Goal: Task Accomplishment & Management: Manage account settings

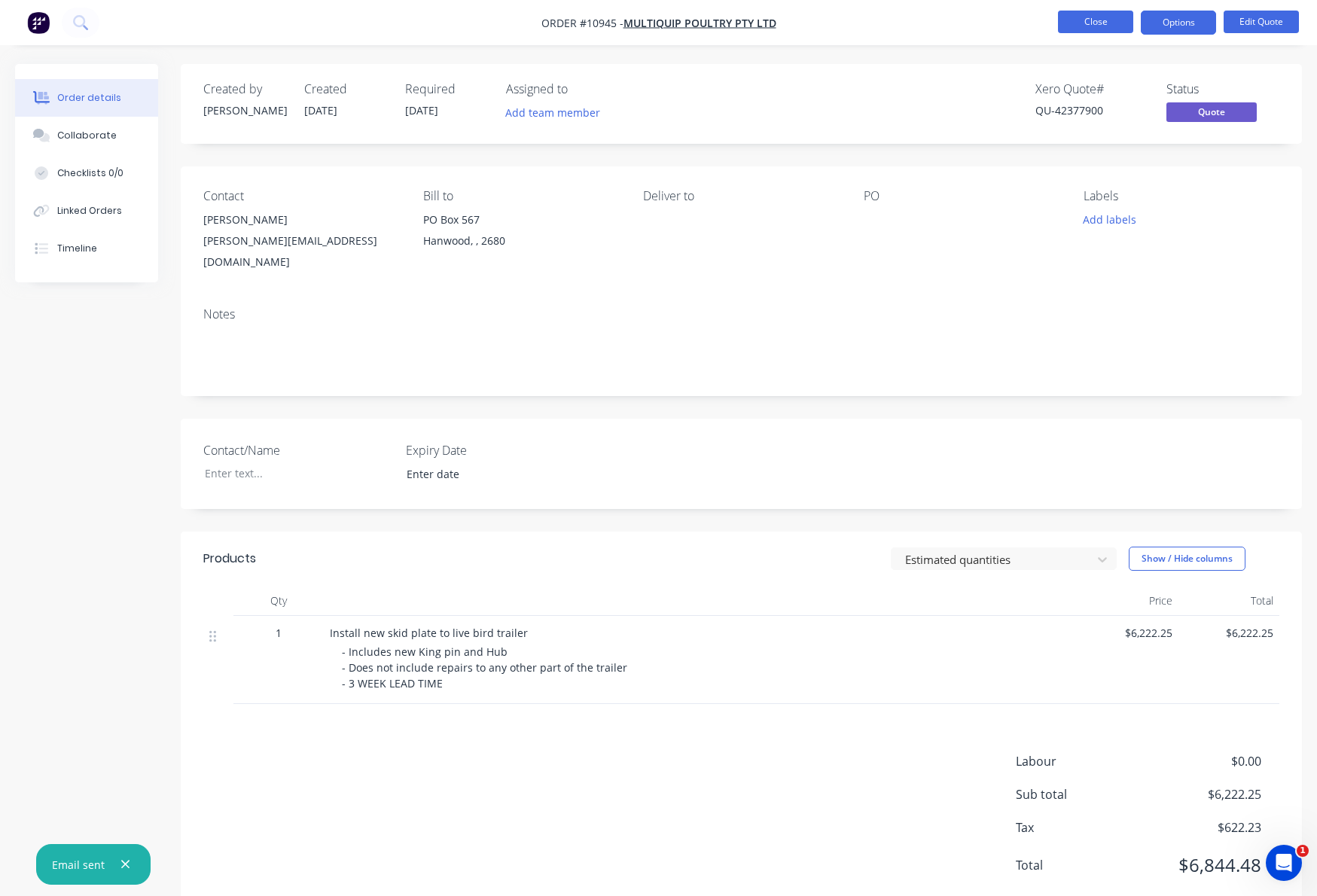
click at [1093, 17] on button "Close" at bounding box center [1096, 22] width 75 height 23
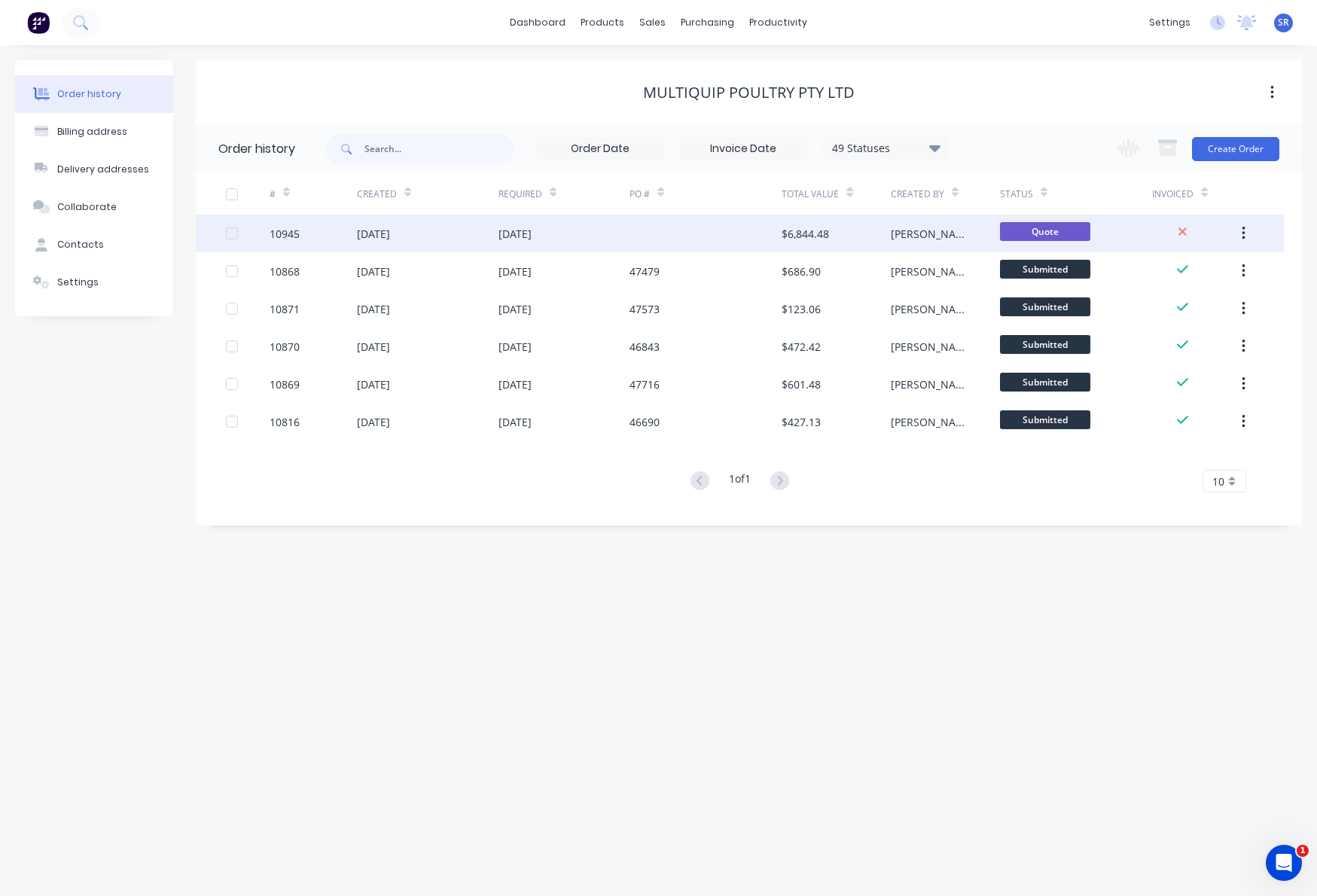
click at [572, 228] on div "[DATE]" at bounding box center [564, 233] width 131 height 38
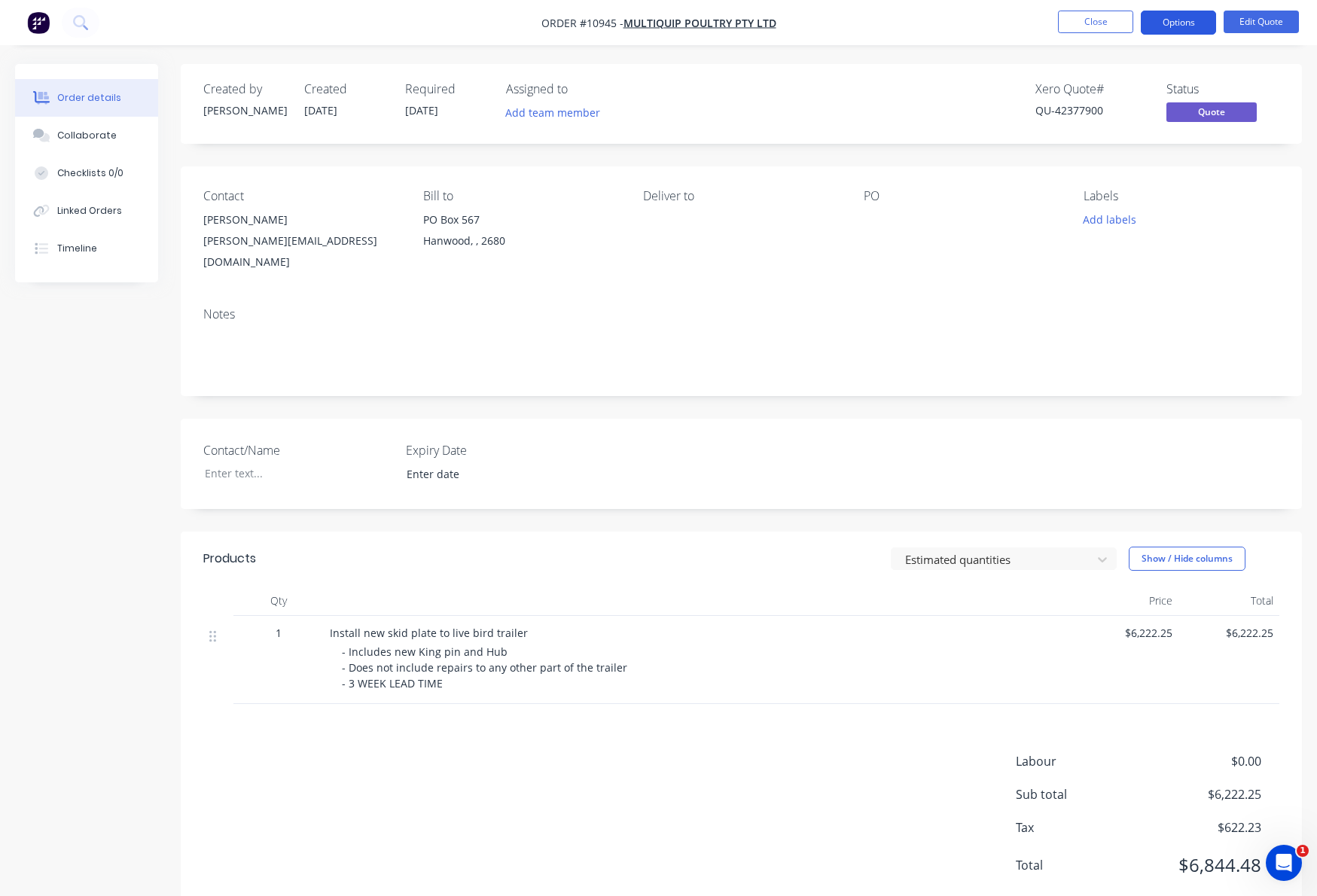
click at [1193, 27] on button "Options" at bounding box center [1178, 22] width 75 height 24
click at [686, 269] on div "Contact Martin Carey [EMAIL_ADDRESS][DOMAIN_NAME] Bill to PO [GEOGRAPHIC_DATA],…" at bounding box center [741, 230] width 1121 height 128
click at [66, 238] on button "Timeline" at bounding box center [87, 248] width 143 height 38
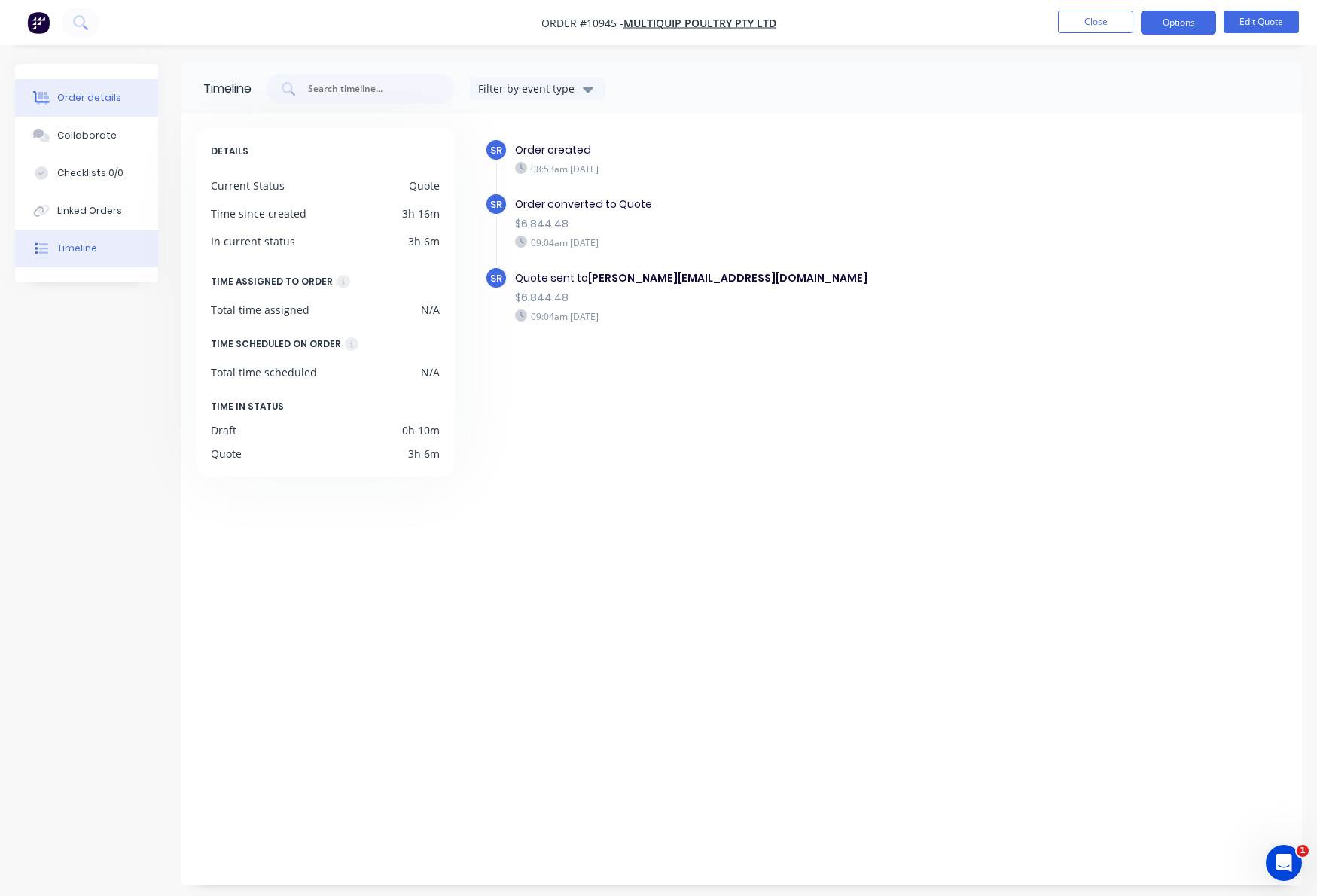
click at [78, 102] on div "Order details" at bounding box center [89, 97] width 64 height 13
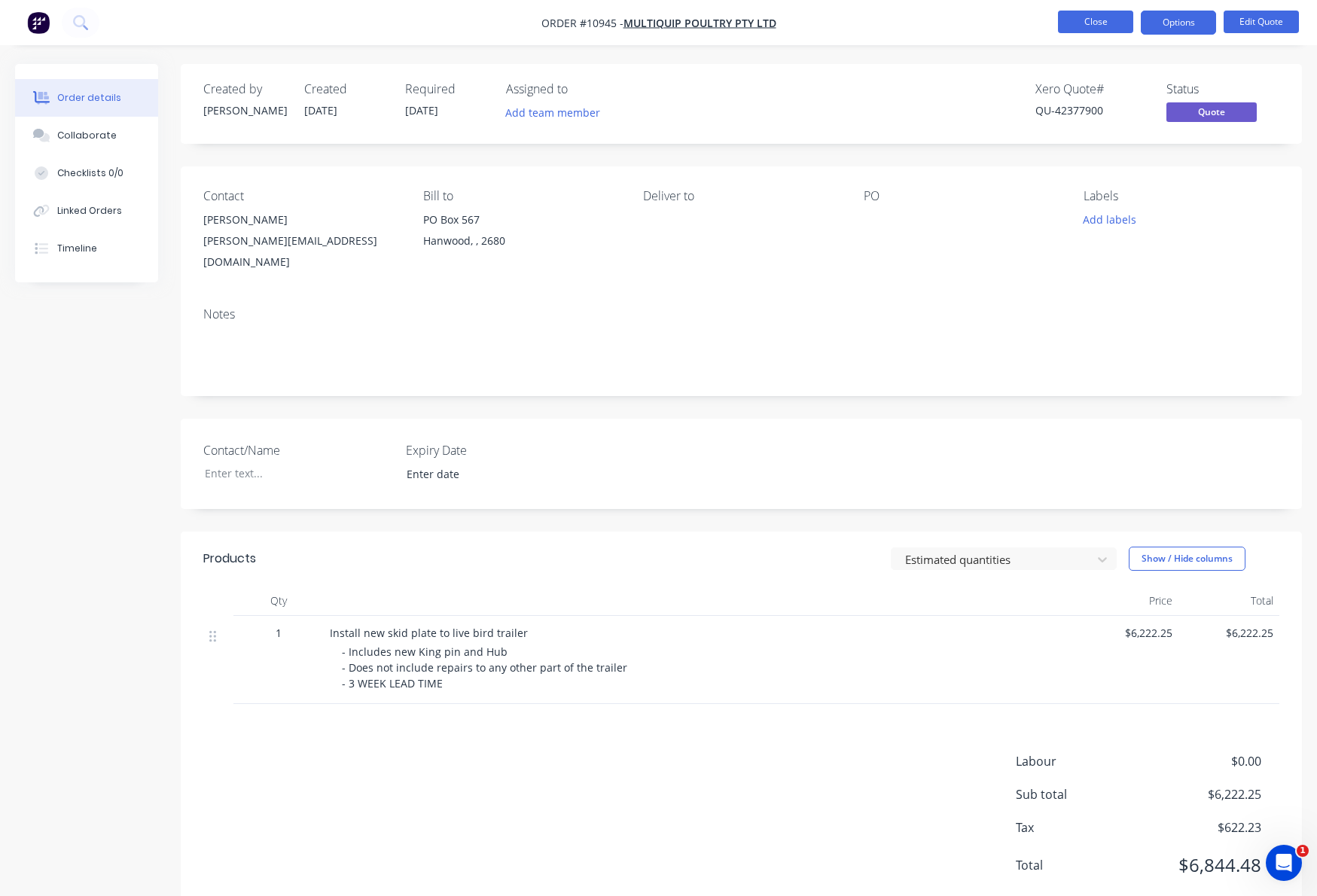
click at [1071, 22] on button "Close" at bounding box center [1096, 22] width 75 height 23
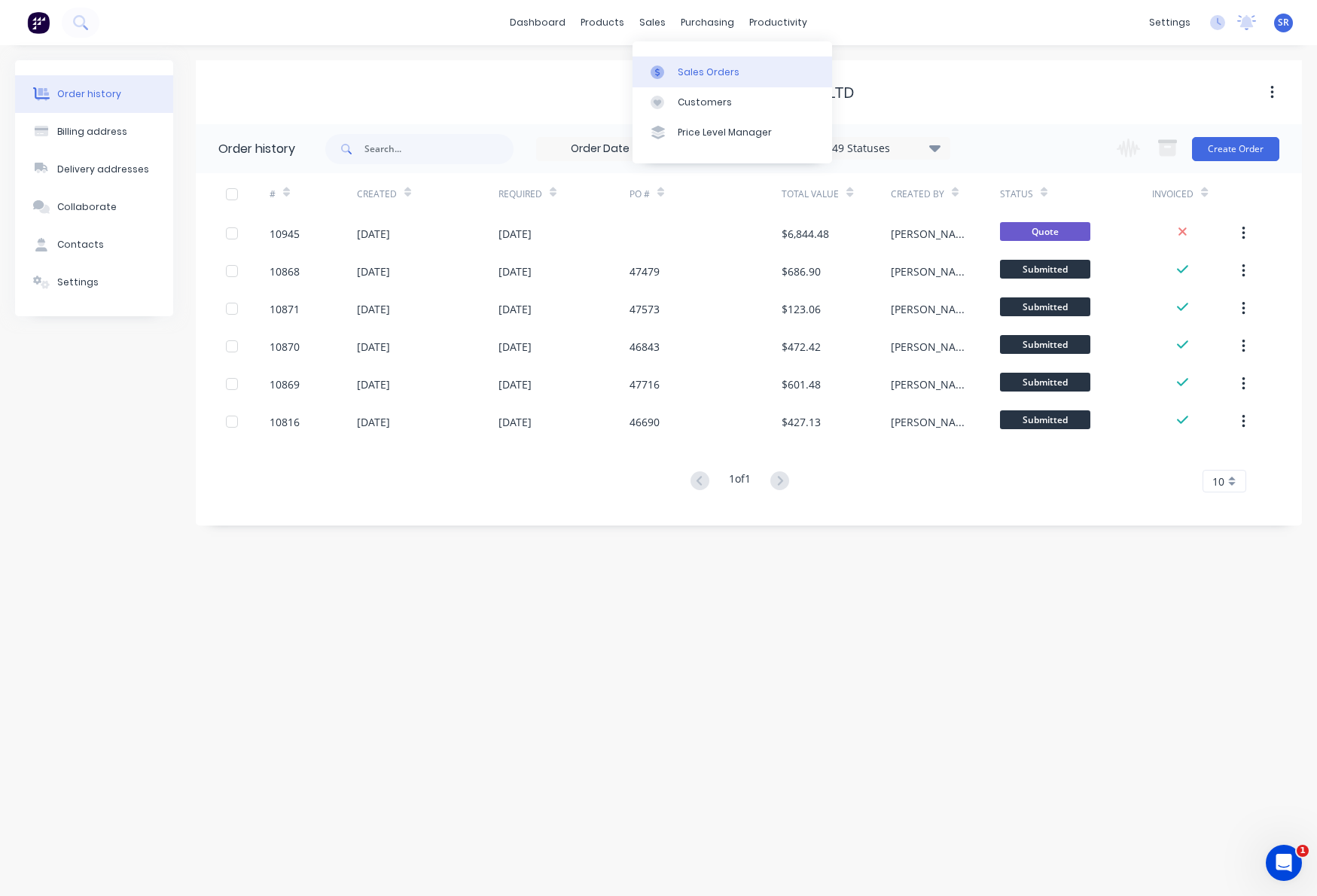
click at [673, 66] on link "Sales Orders" at bounding box center [732, 72] width 199 height 30
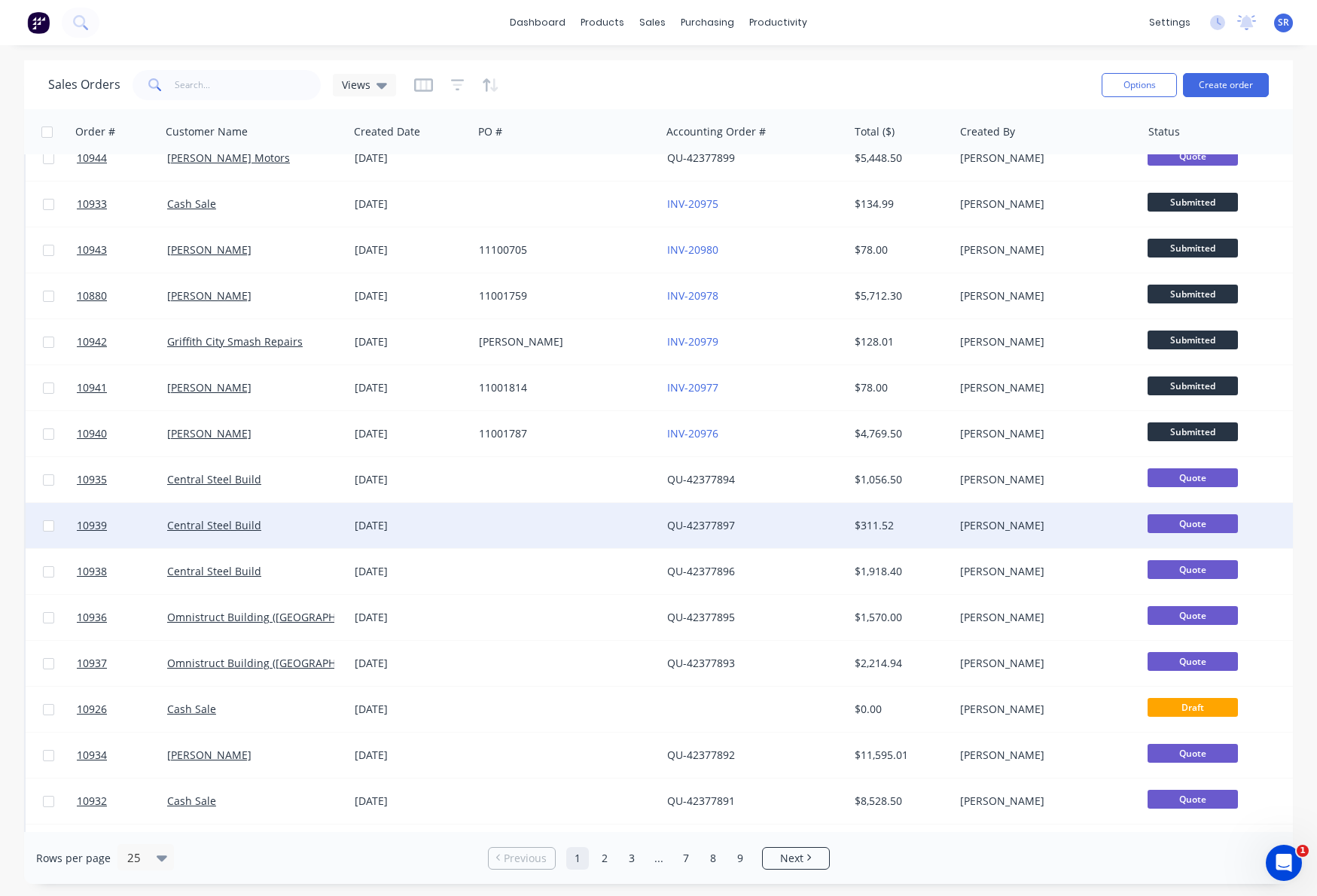
scroll to position [159, 0]
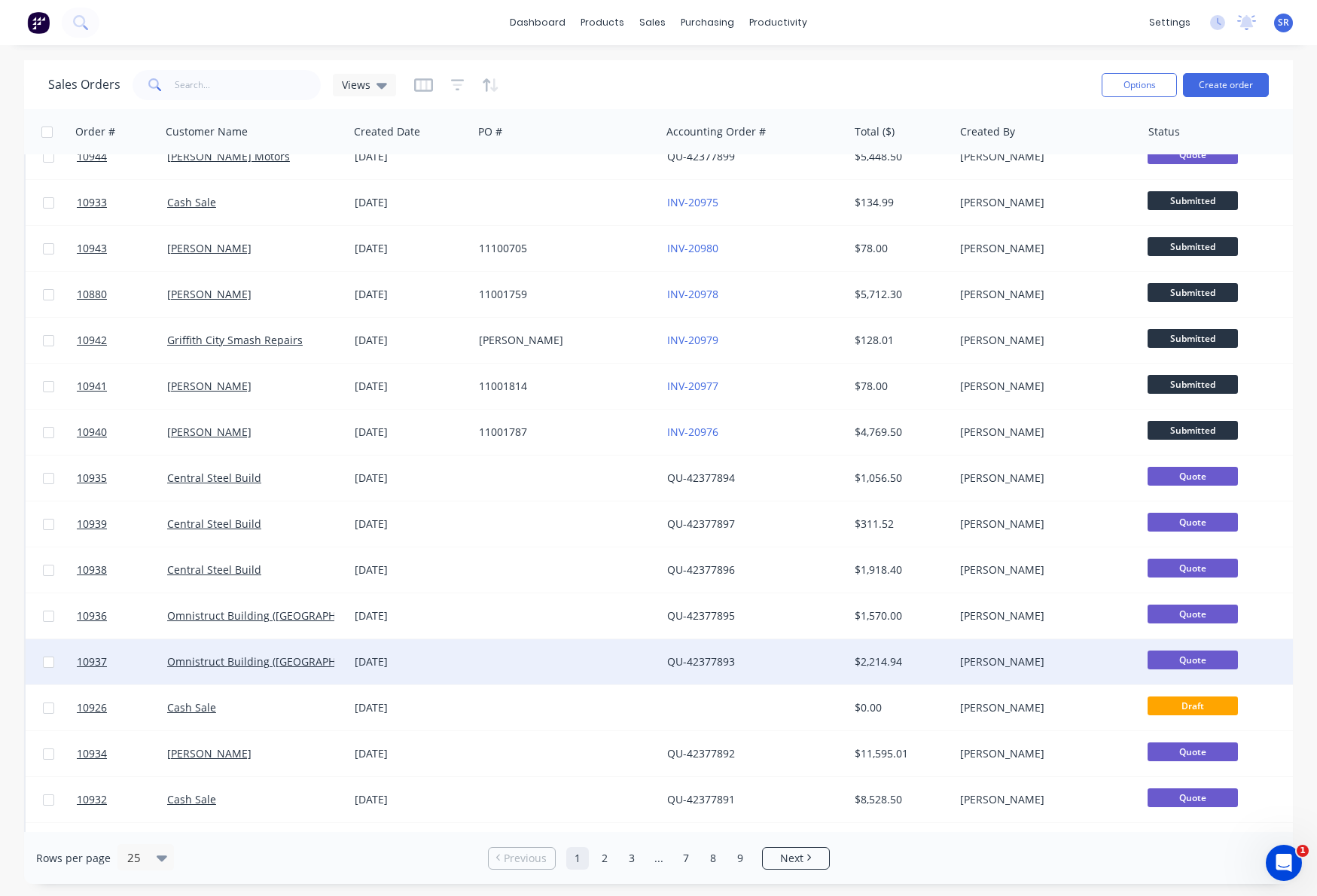
click at [502, 668] on div at bounding box center [567, 661] width 188 height 45
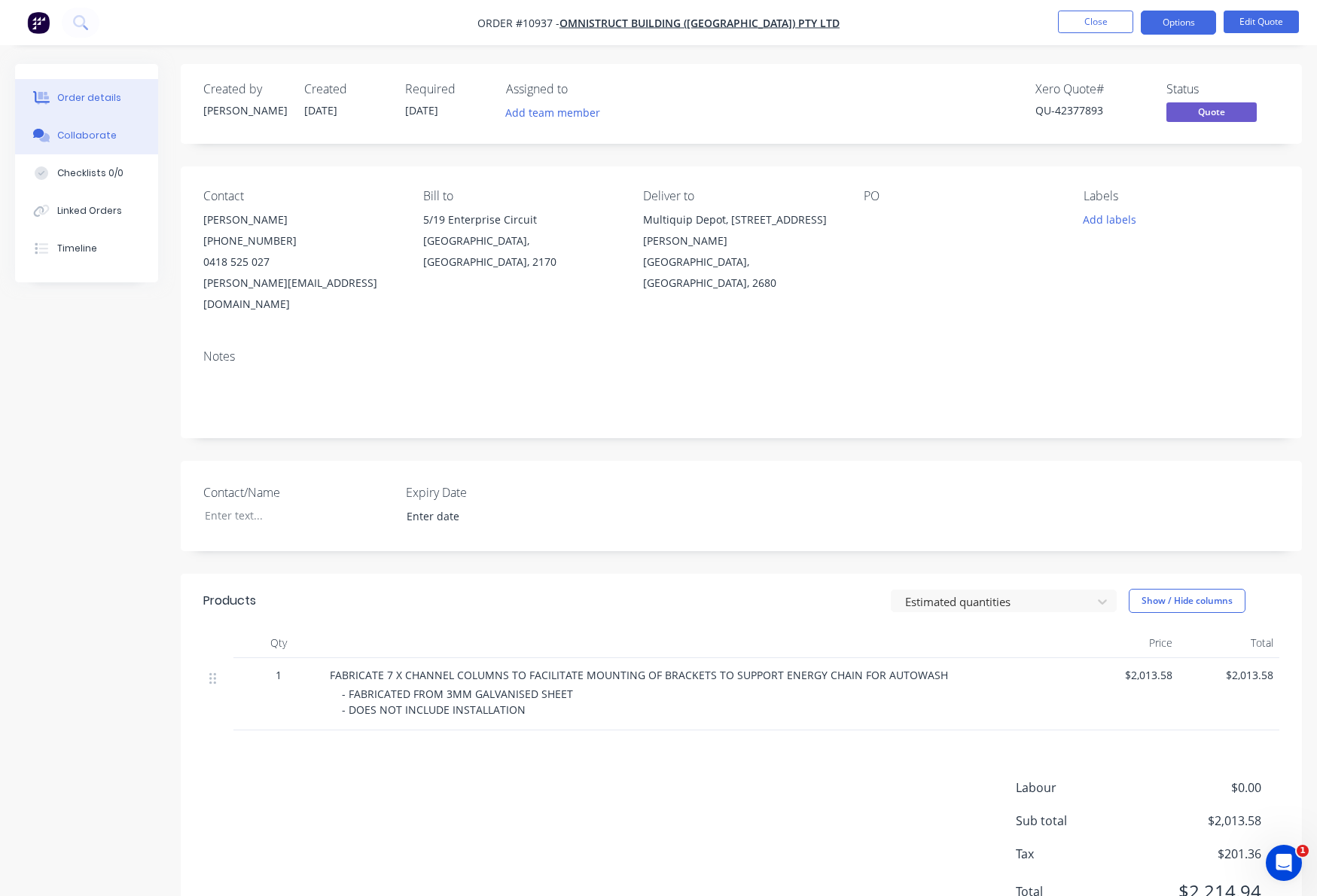
click at [74, 134] on div "Collaborate" at bounding box center [87, 135] width 59 height 13
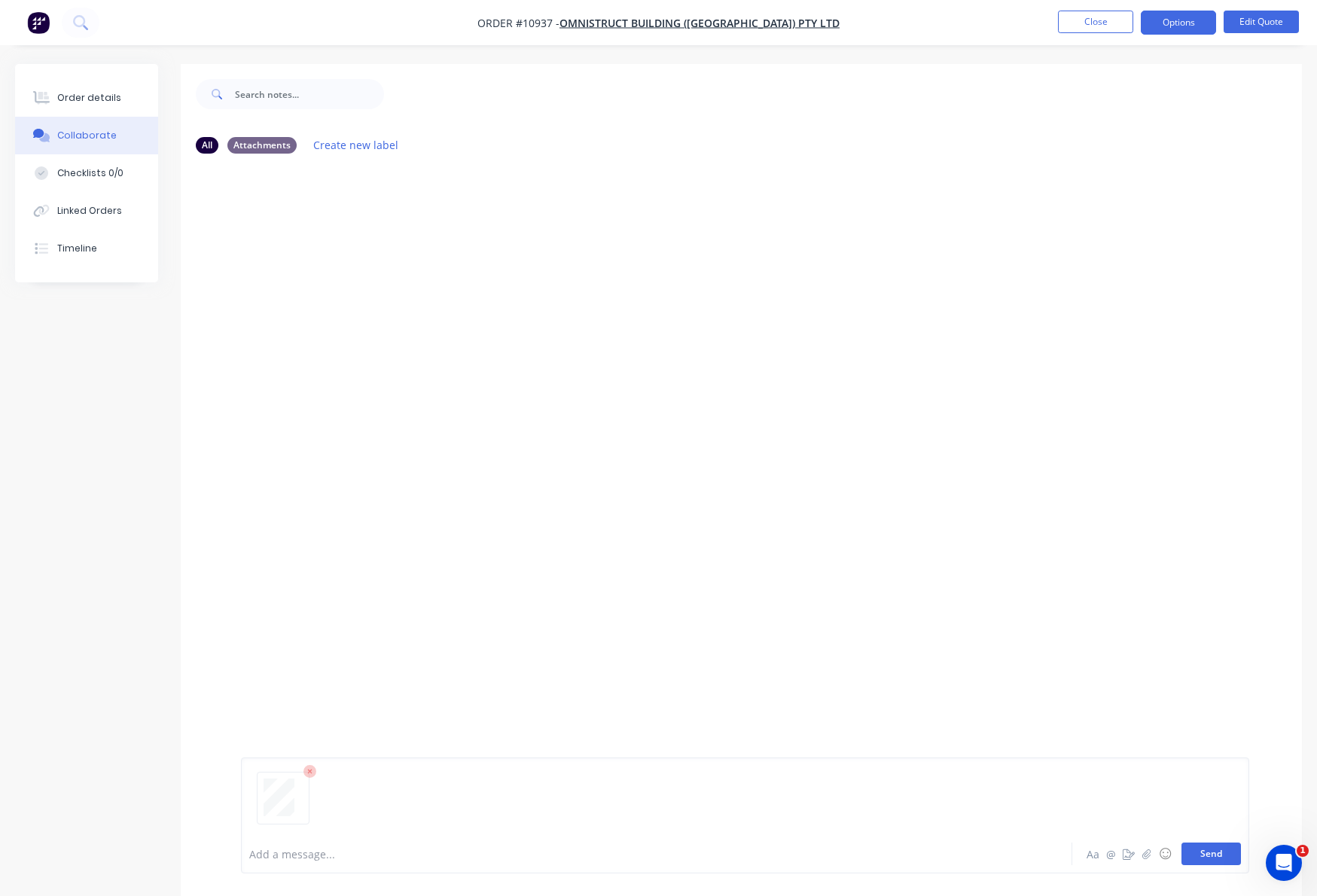
click at [1199, 857] on button "Send" at bounding box center [1211, 854] width 59 height 23
click at [96, 98] on div "Order details" at bounding box center [89, 97] width 64 height 13
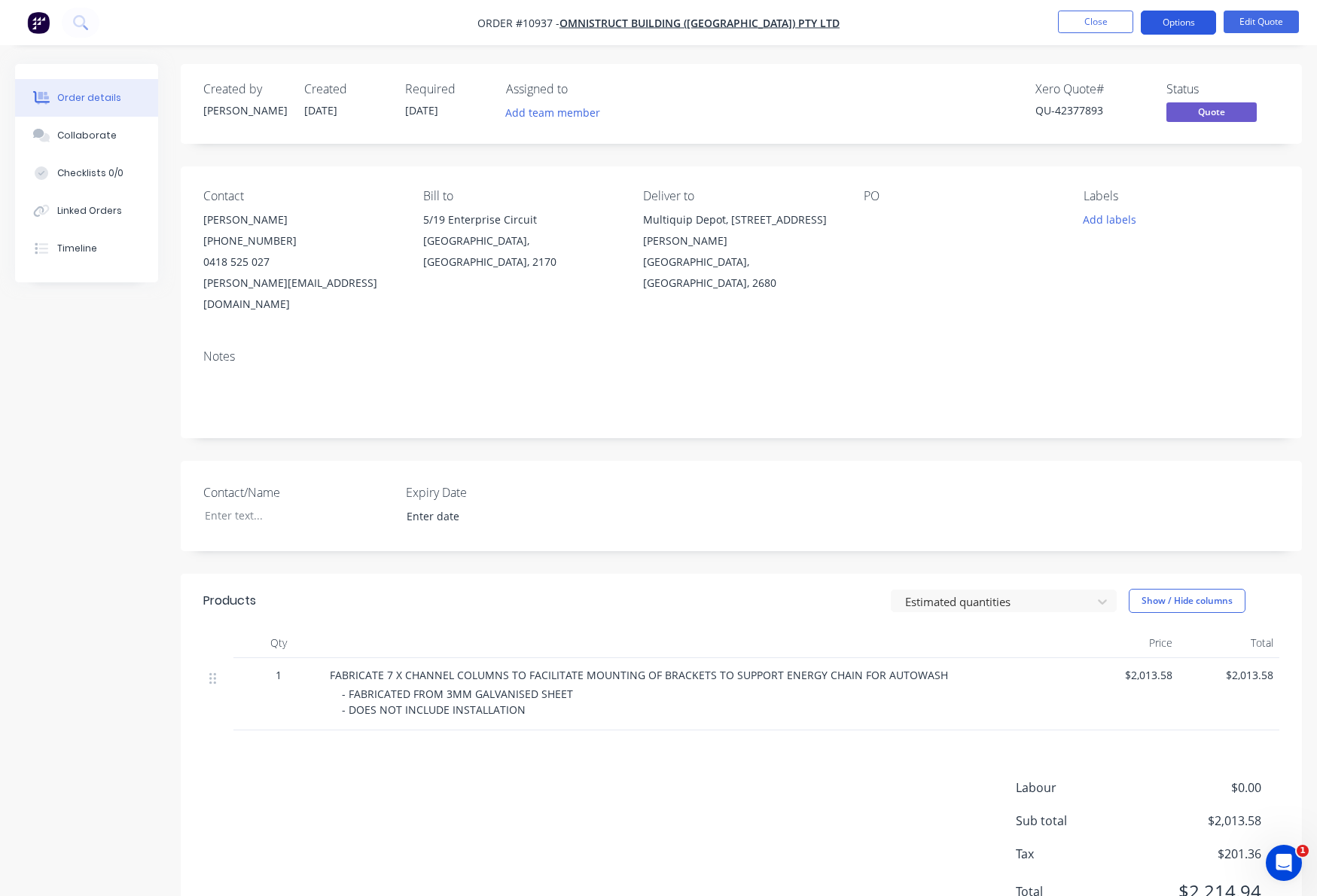
click at [1174, 21] on button "Options" at bounding box center [1178, 22] width 75 height 24
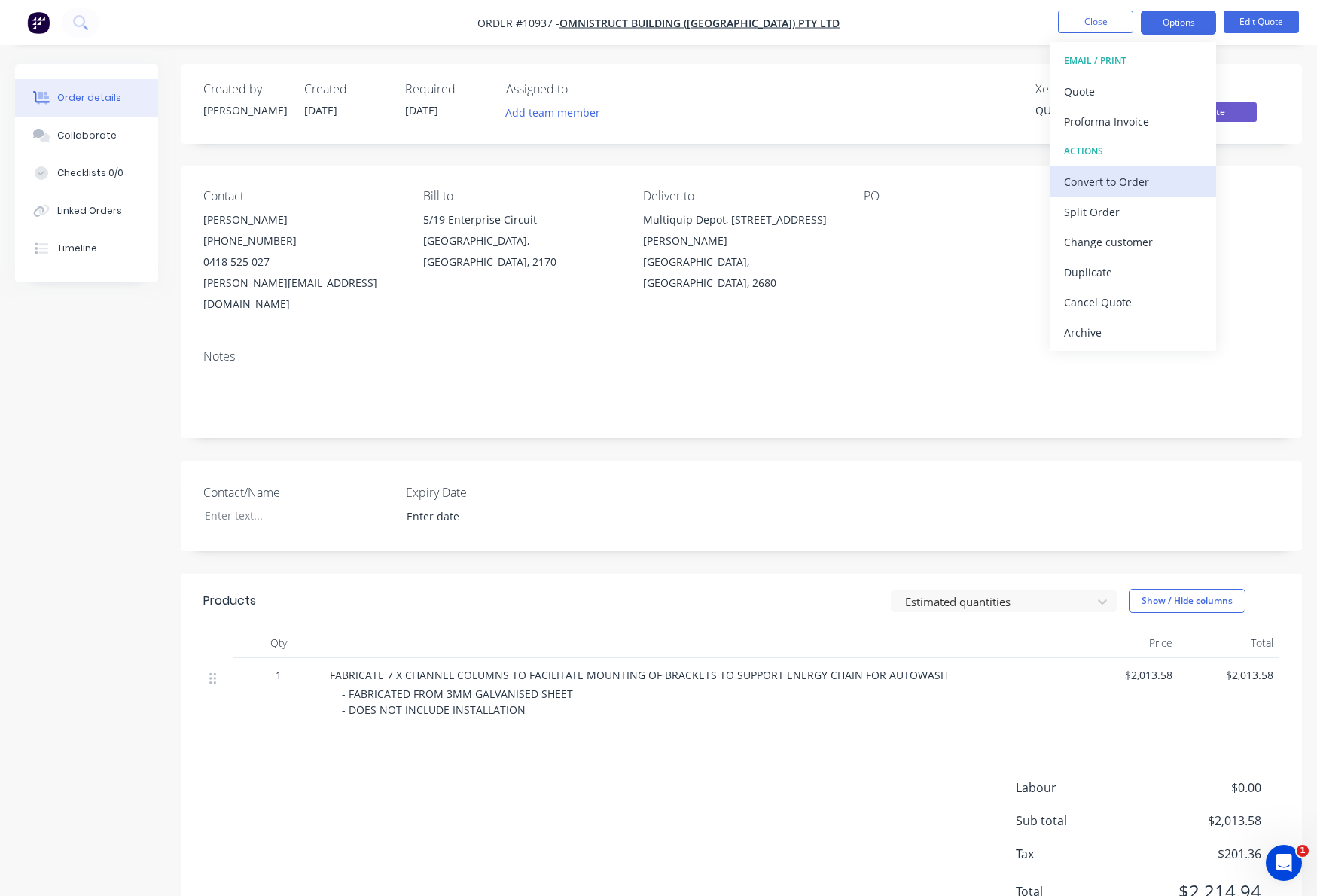
click at [1120, 181] on div "Convert to Order" at bounding box center [1134, 182] width 138 height 22
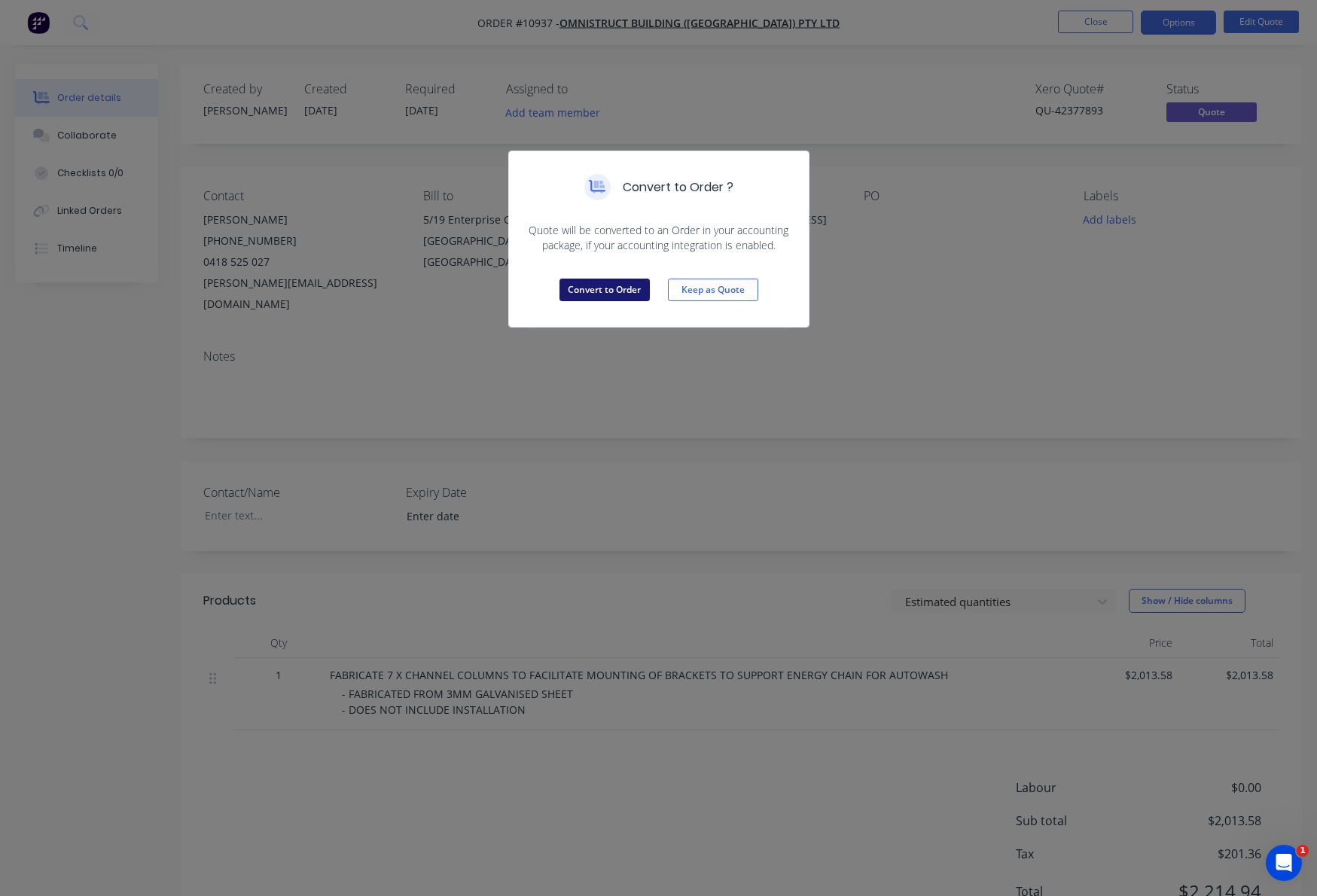
click at [616, 287] on button "Convert to Order" at bounding box center [605, 290] width 90 height 23
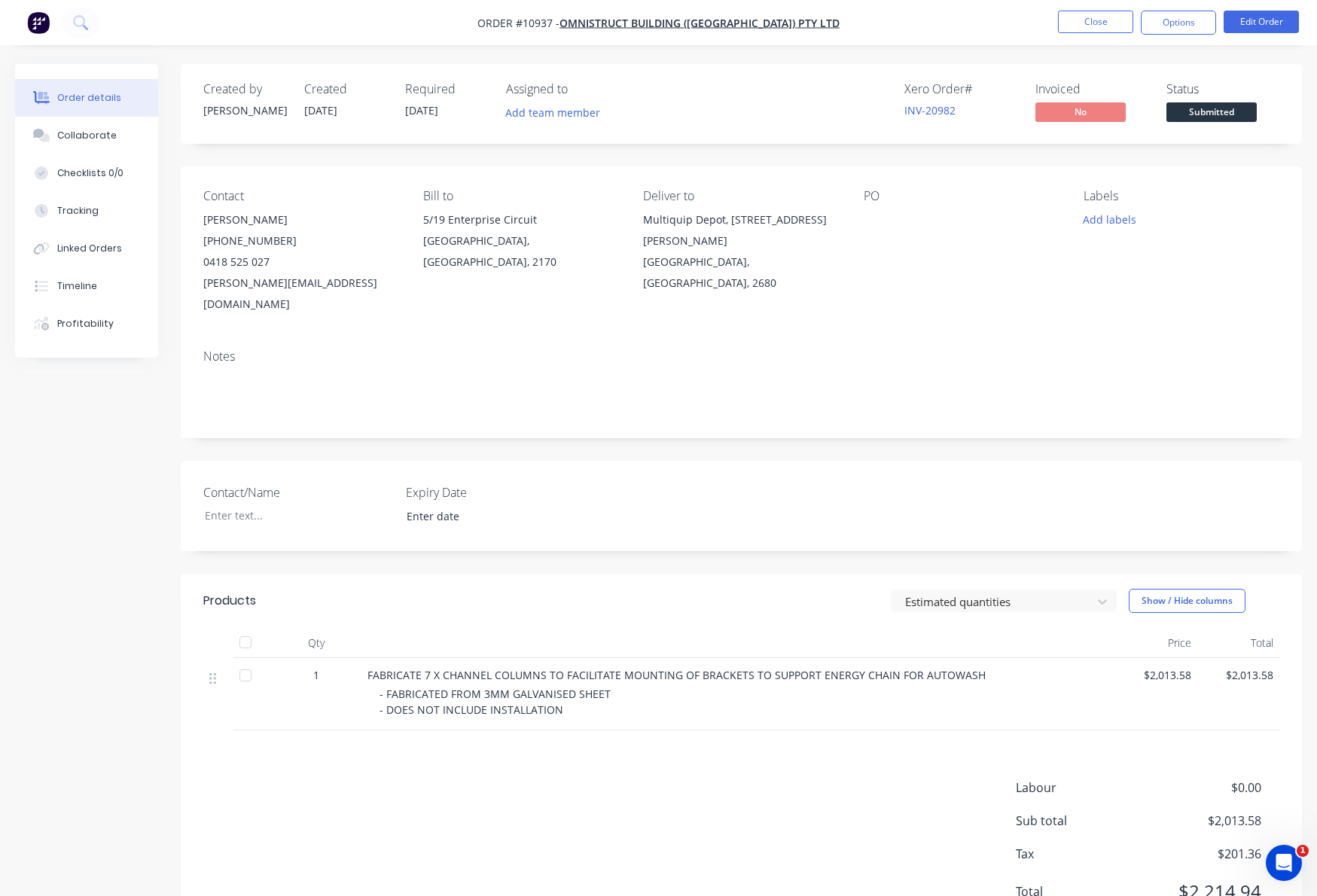
drag, startPoint x: 860, startPoint y: 196, endPoint x: 869, endPoint y: 200, distance: 9.8
click at [861, 197] on div "Contact [PERSON_NAME] [PHONE_NUMBER] [PERSON_NAME][EMAIL_ADDRESS][DOMAIN_NAME] …" at bounding box center [741, 251] width 1121 height 171
click at [875, 199] on div "PO" at bounding box center [961, 196] width 196 height 14
click at [882, 197] on div "PO" at bounding box center [961, 196] width 196 height 14
click at [867, 189] on div "PO" at bounding box center [961, 196] width 196 height 14
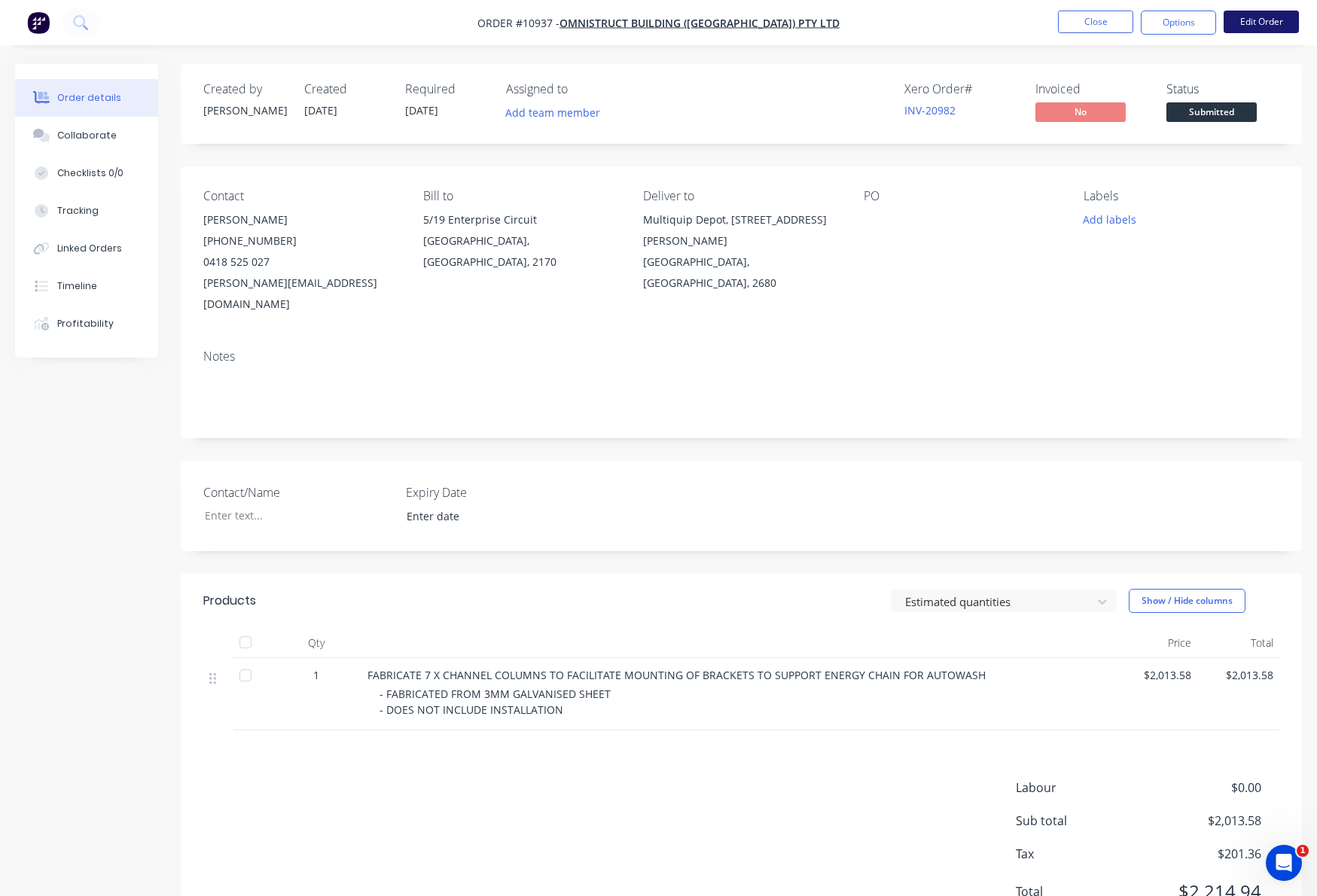
click at [1272, 19] on button "Edit Order" at bounding box center [1261, 22] width 75 height 23
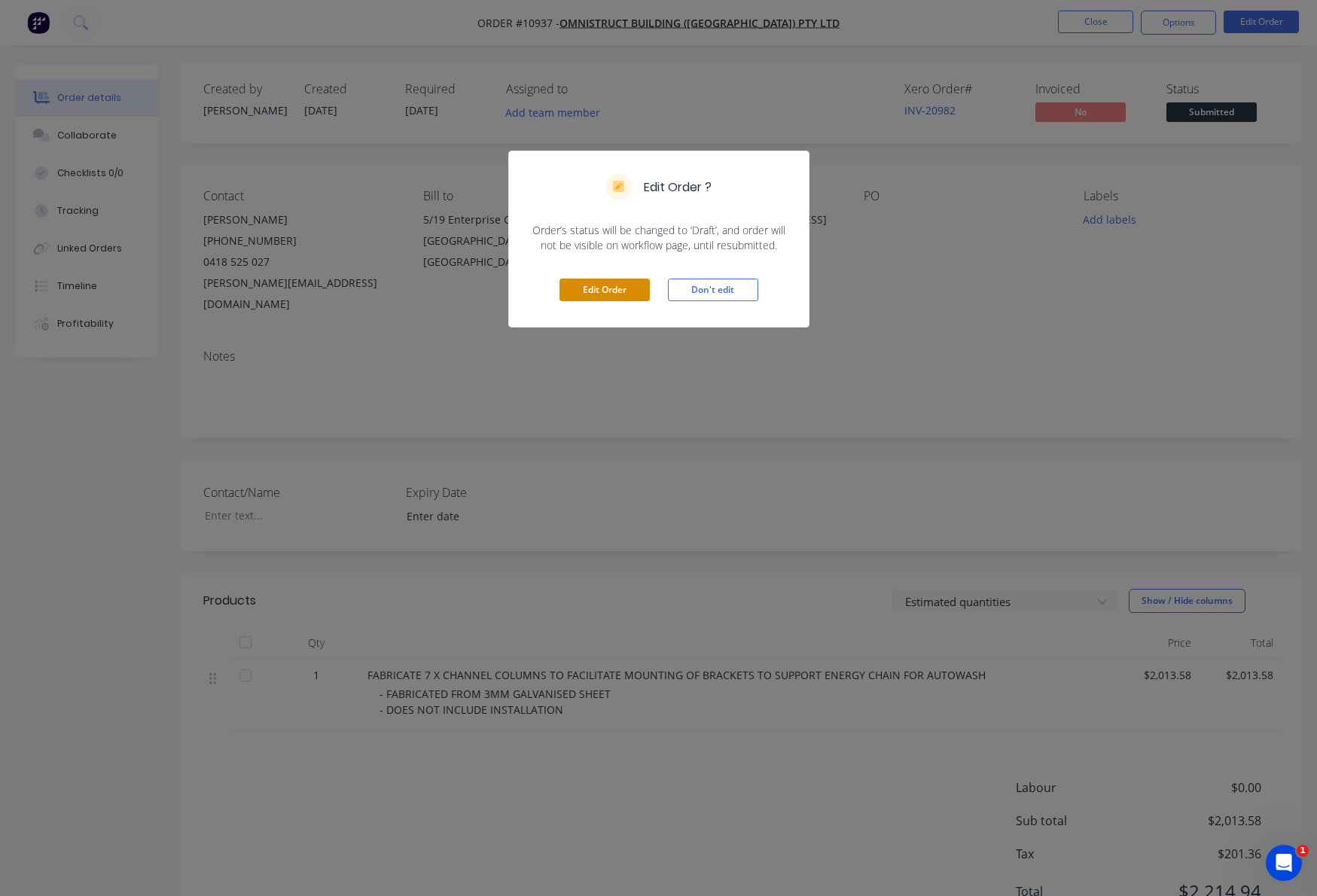
click at [614, 292] on button "Edit Order" at bounding box center [605, 290] width 90 height 23
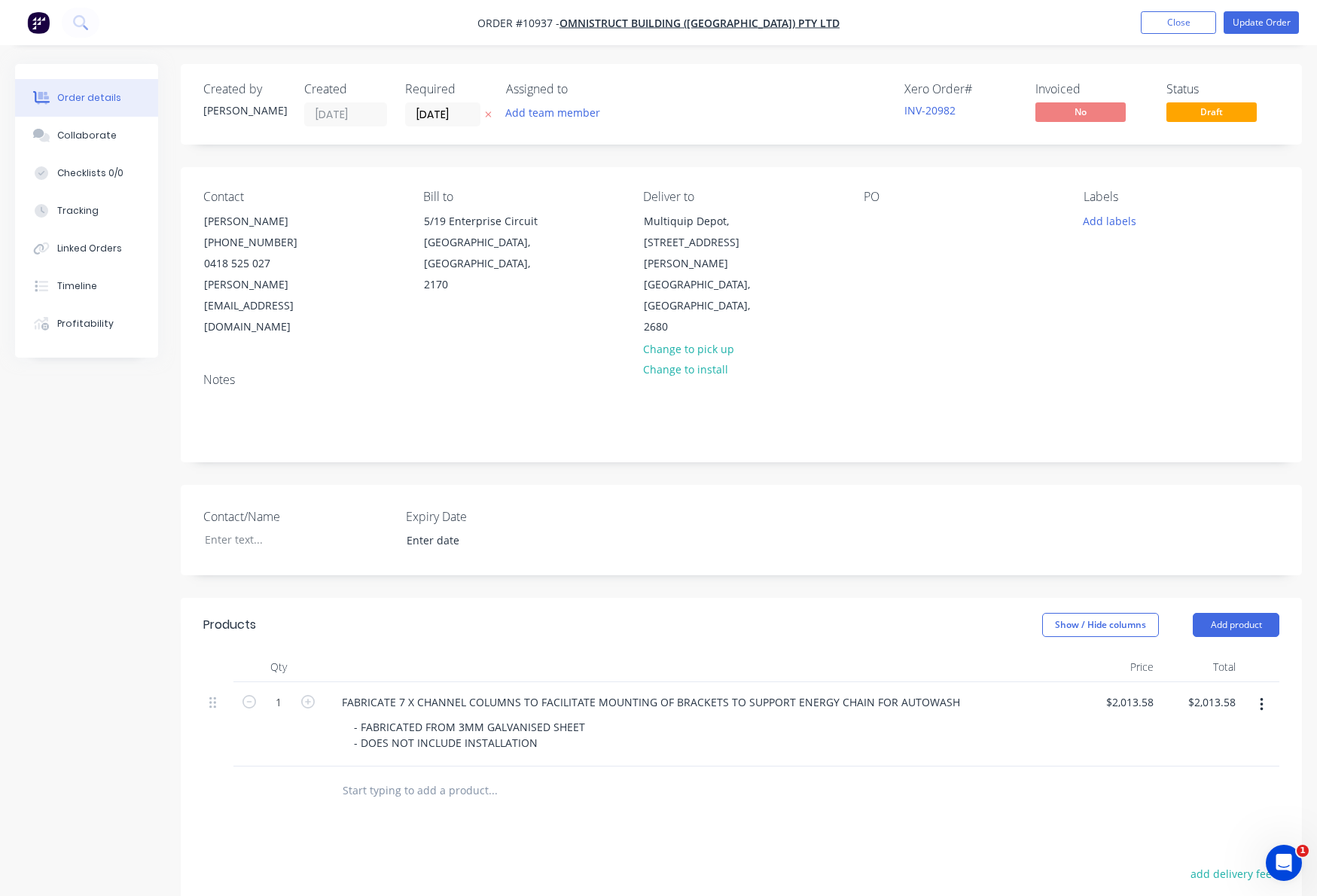
click at [889, 214] on div "PO" at bounding box center [961, 264] width 196 height 149
click at [873, 198] on div "PO" at bounding box center [961, 197] width 196 height 14
click at [877, 212] on div at bounding box center [875, 220] width 24 height 22
click at [914, 373] on div "Notes" at bounding box center [741, 380] width 1076 height 14
click at [1259, 30] on button "Update Order" at bounding box center [1261, 23] width 75 height 23
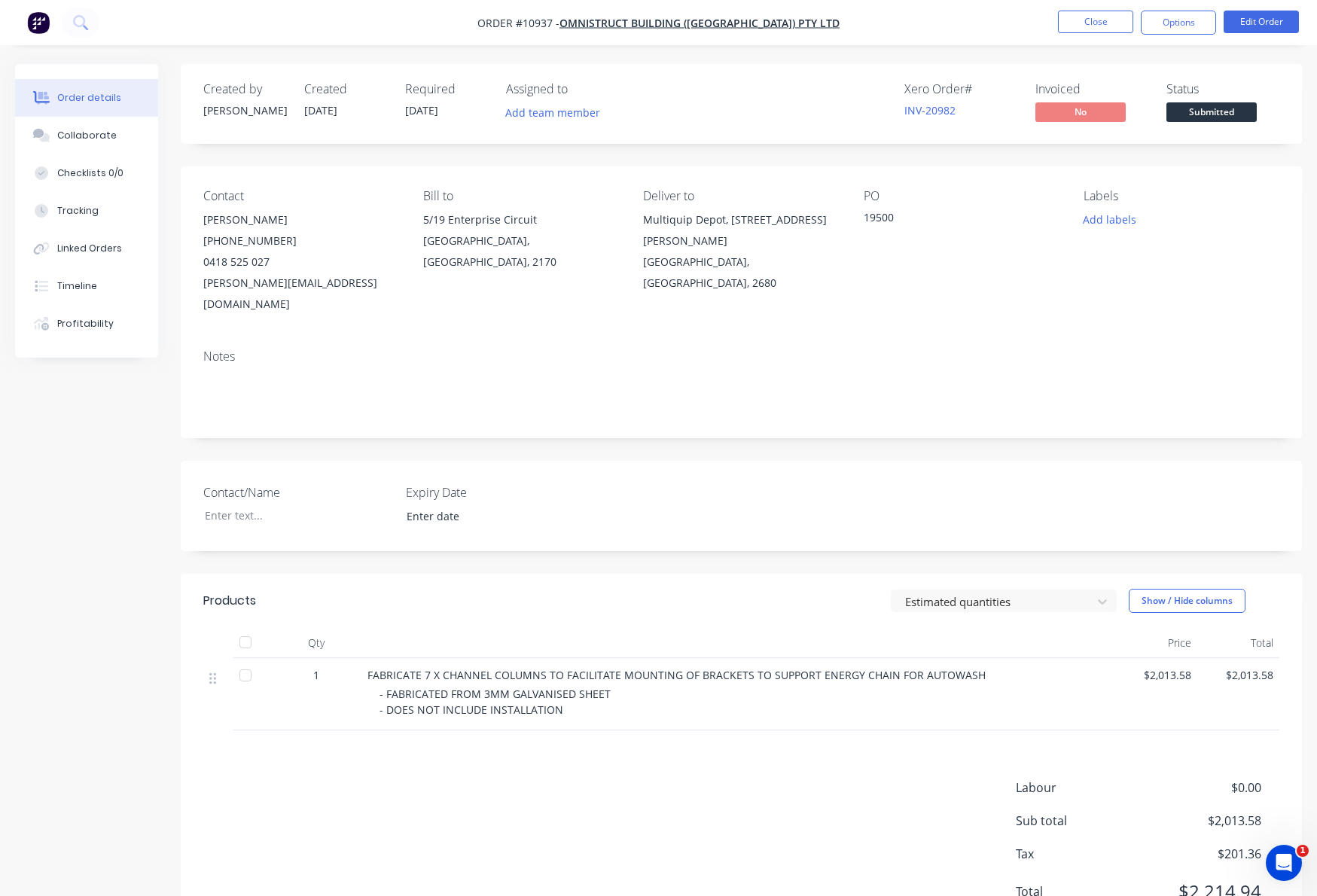
scroll to position [48, 0]
